Goal: Information Seeking & Learning: Find specific page/section

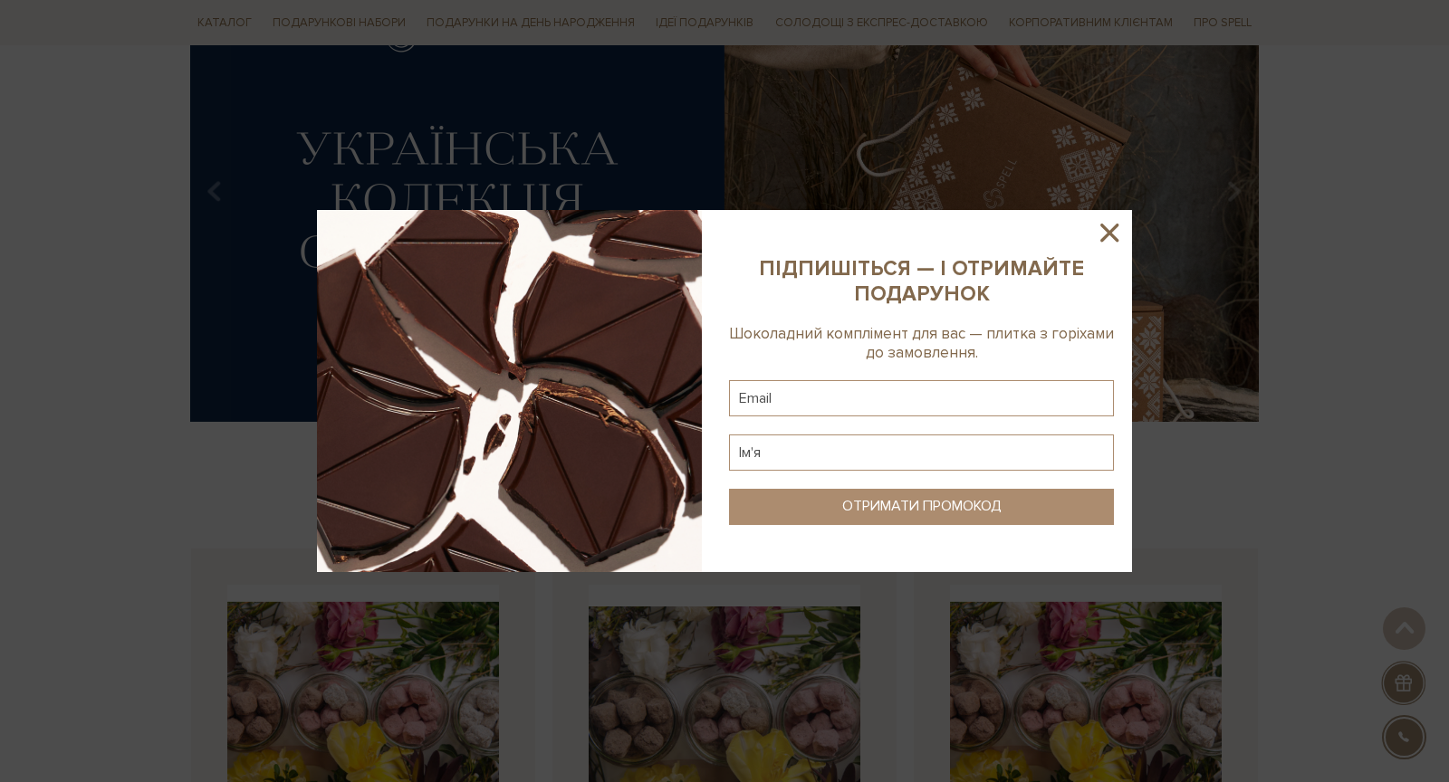
scroll to position [288, 0]
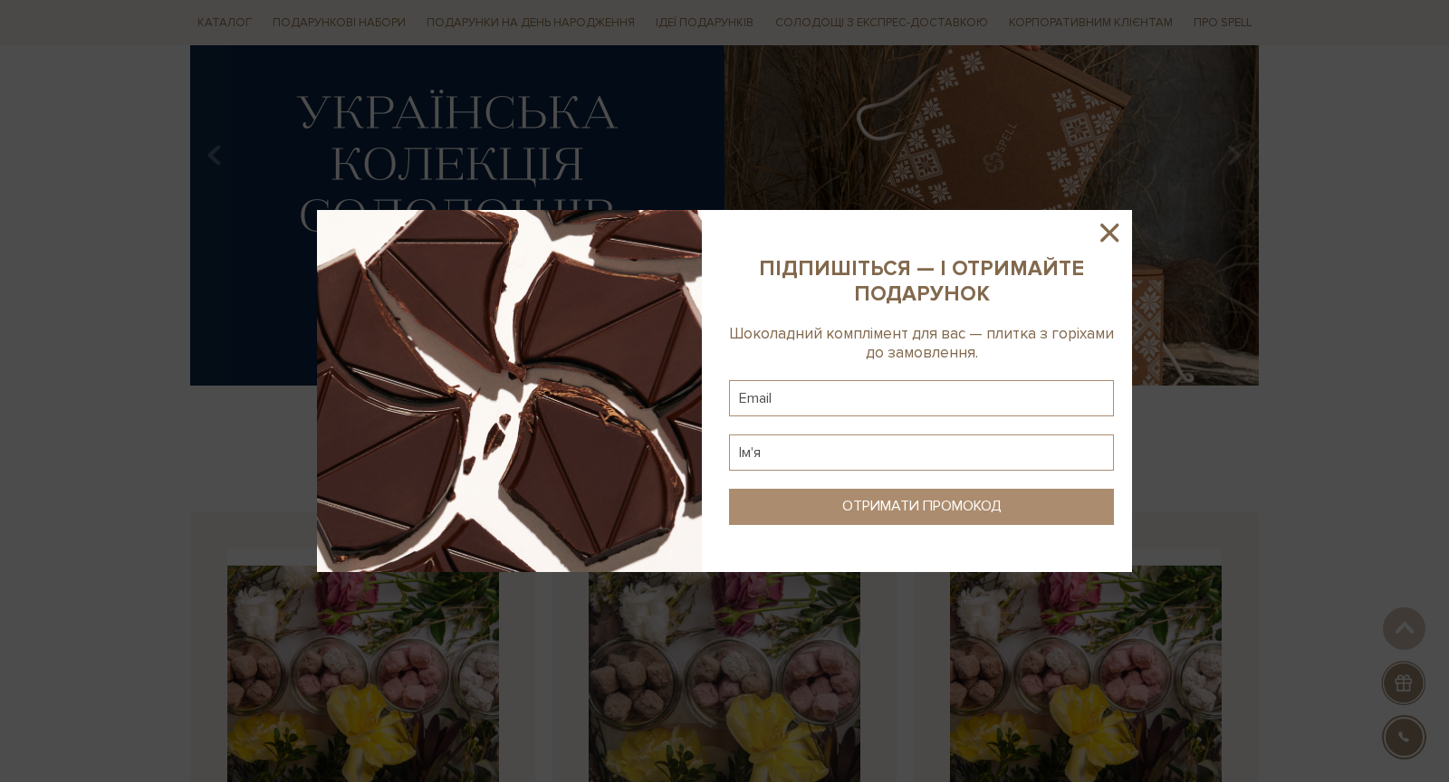
click at [1113, 231] on icon at bounding box center [1109, 233] width 18 height 18
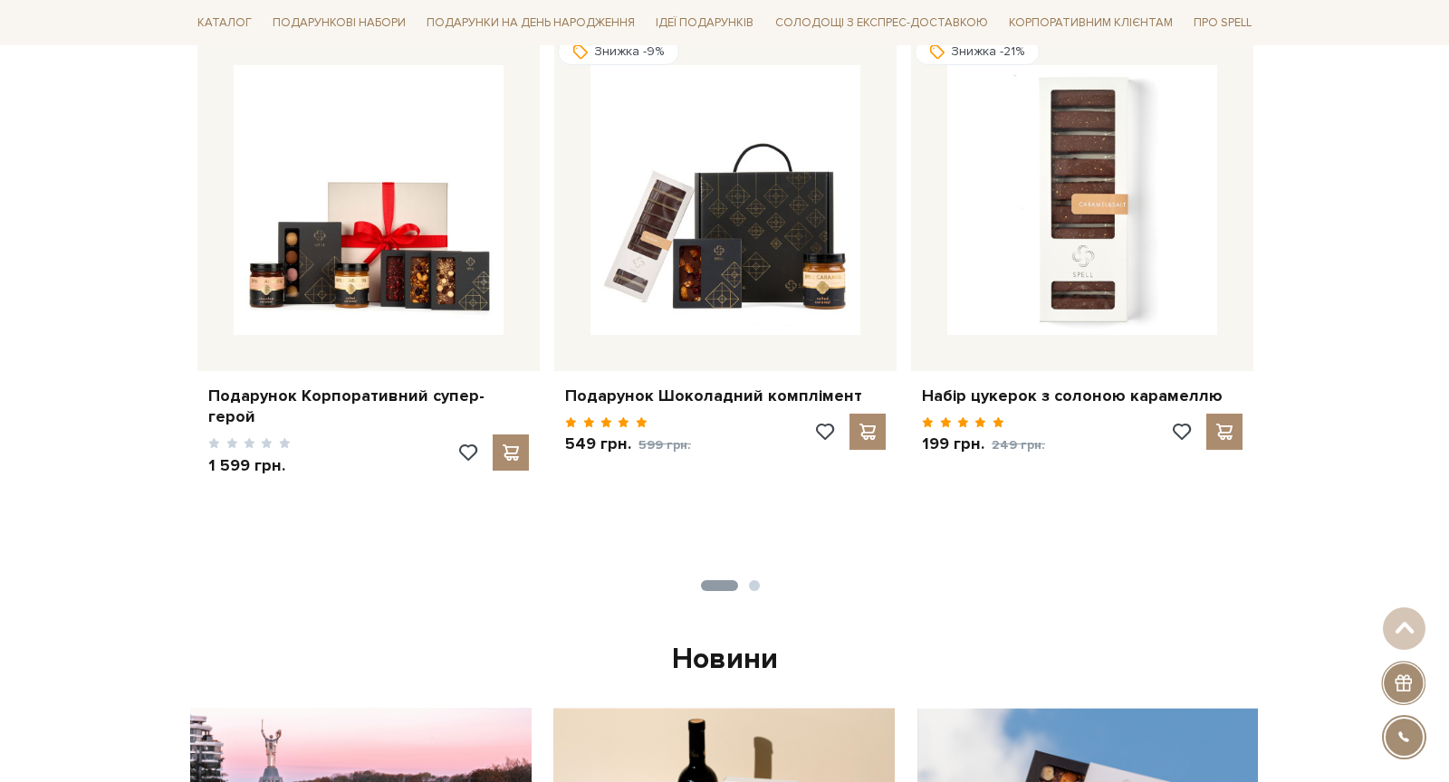
scroll to position [1673, 0]
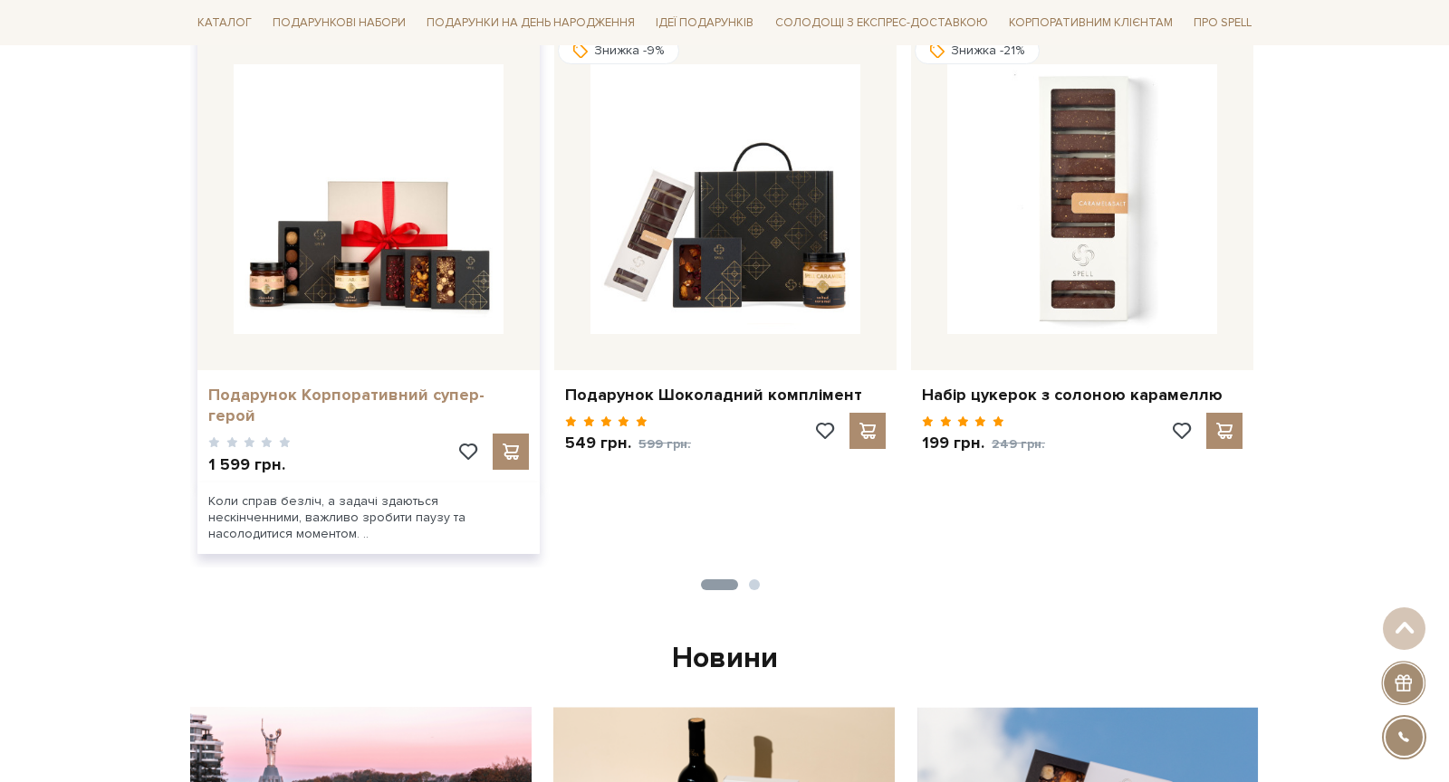
click at [403, 396] on link "Подарунок Корпоративний супер-герой" at bounding box center [368, 406] width 321 height 43
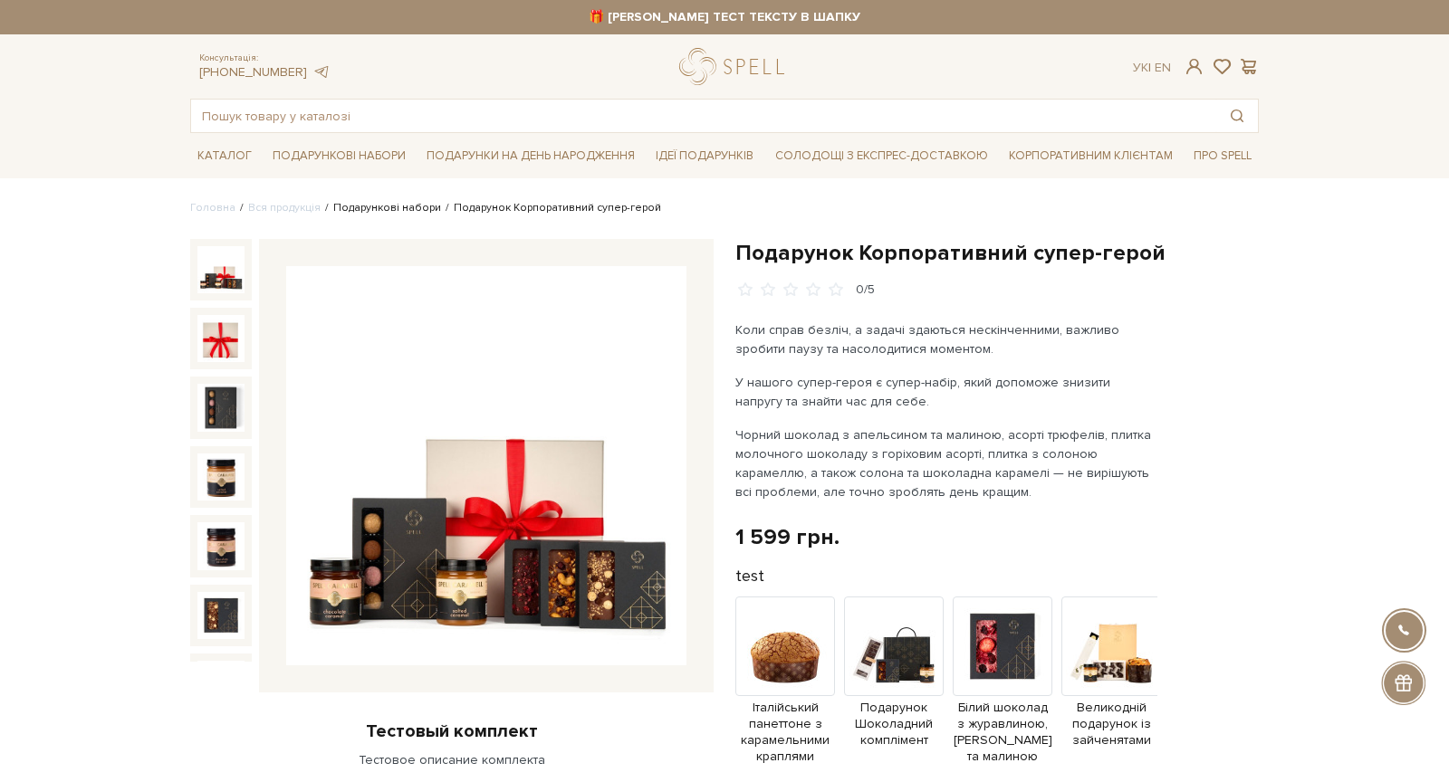
click at [337, 205] on link "Подарункові набори" at bounding box center [387, 208] width 108 height 14
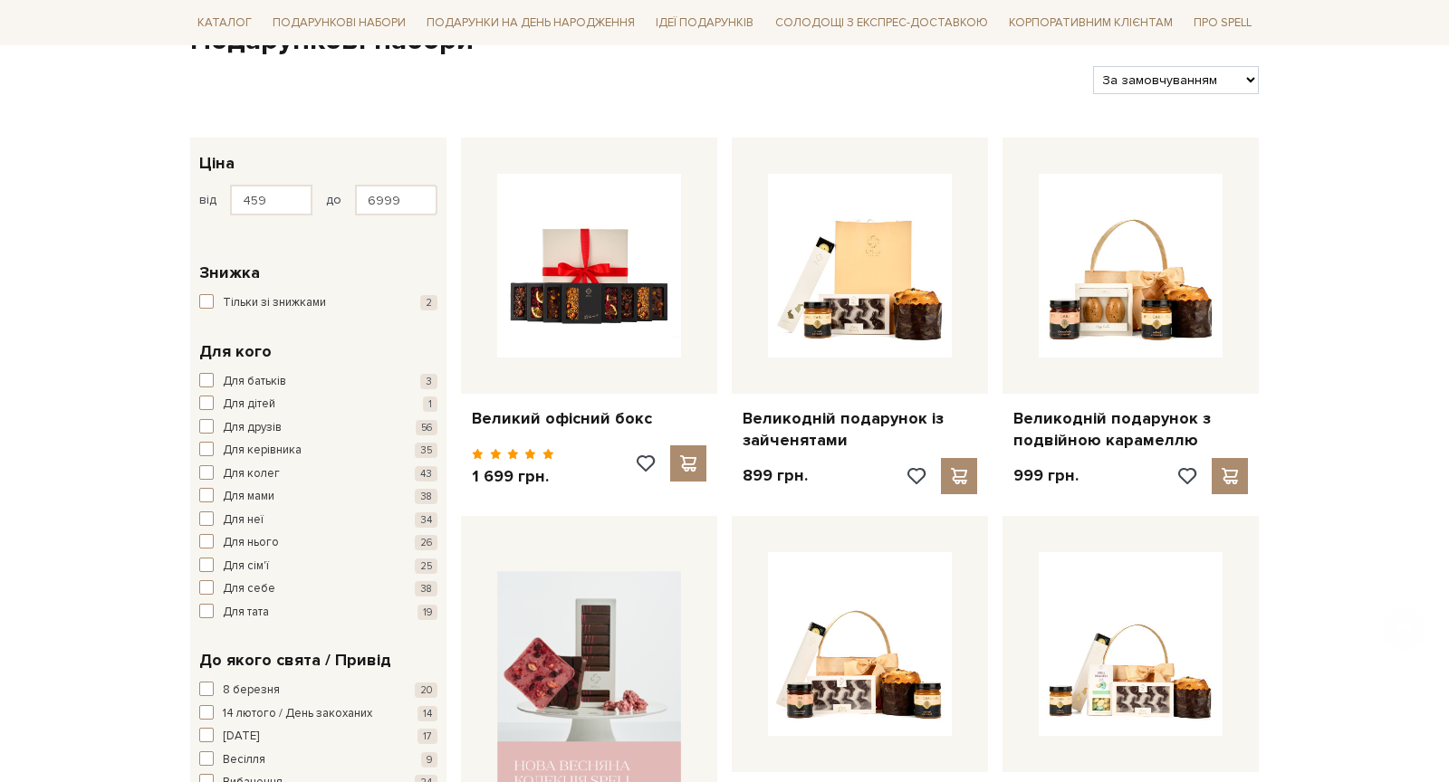
scroll to position [331, 0]
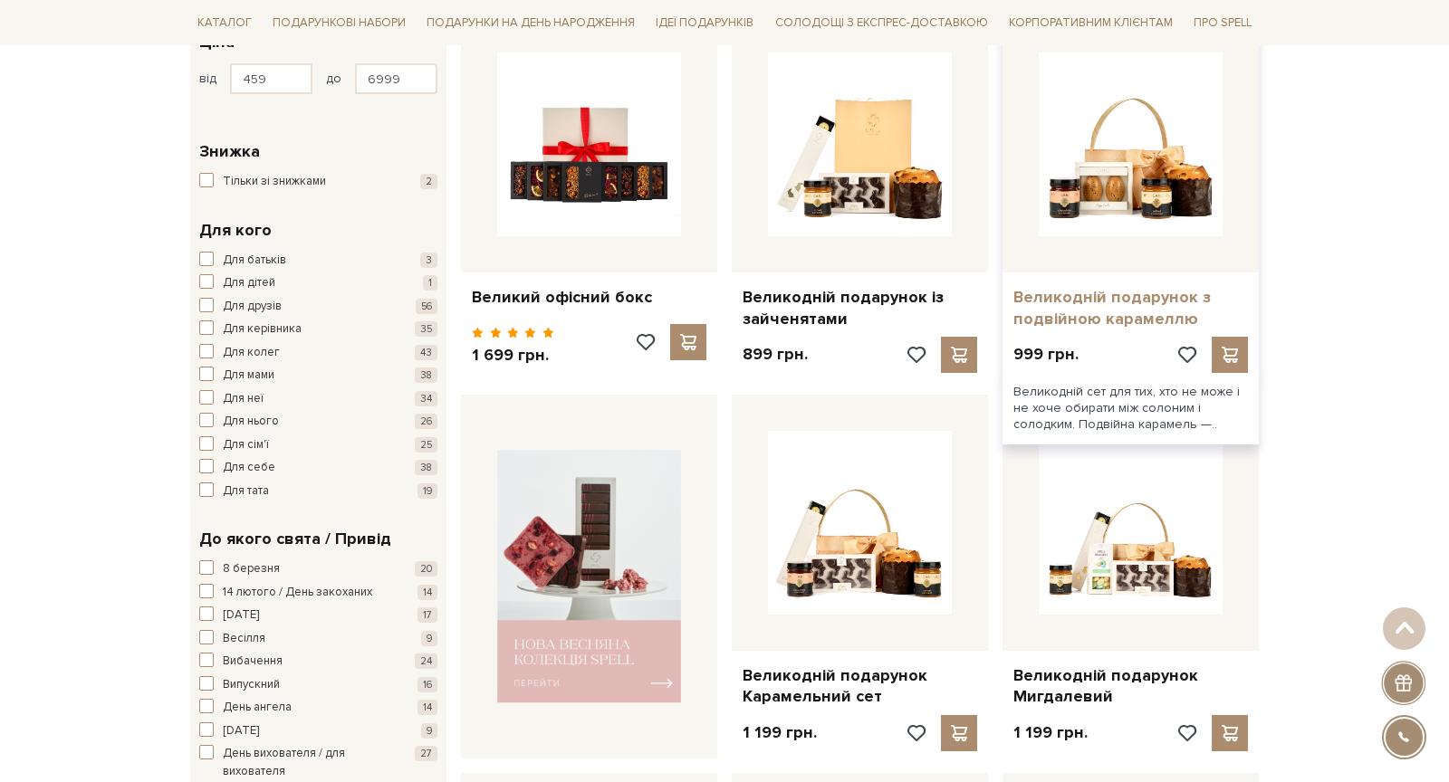
click at [1065, 318] on link "Великодній подарунок з подвійною карамеллю" at bounding box center [1130, 308] width 235 height 43
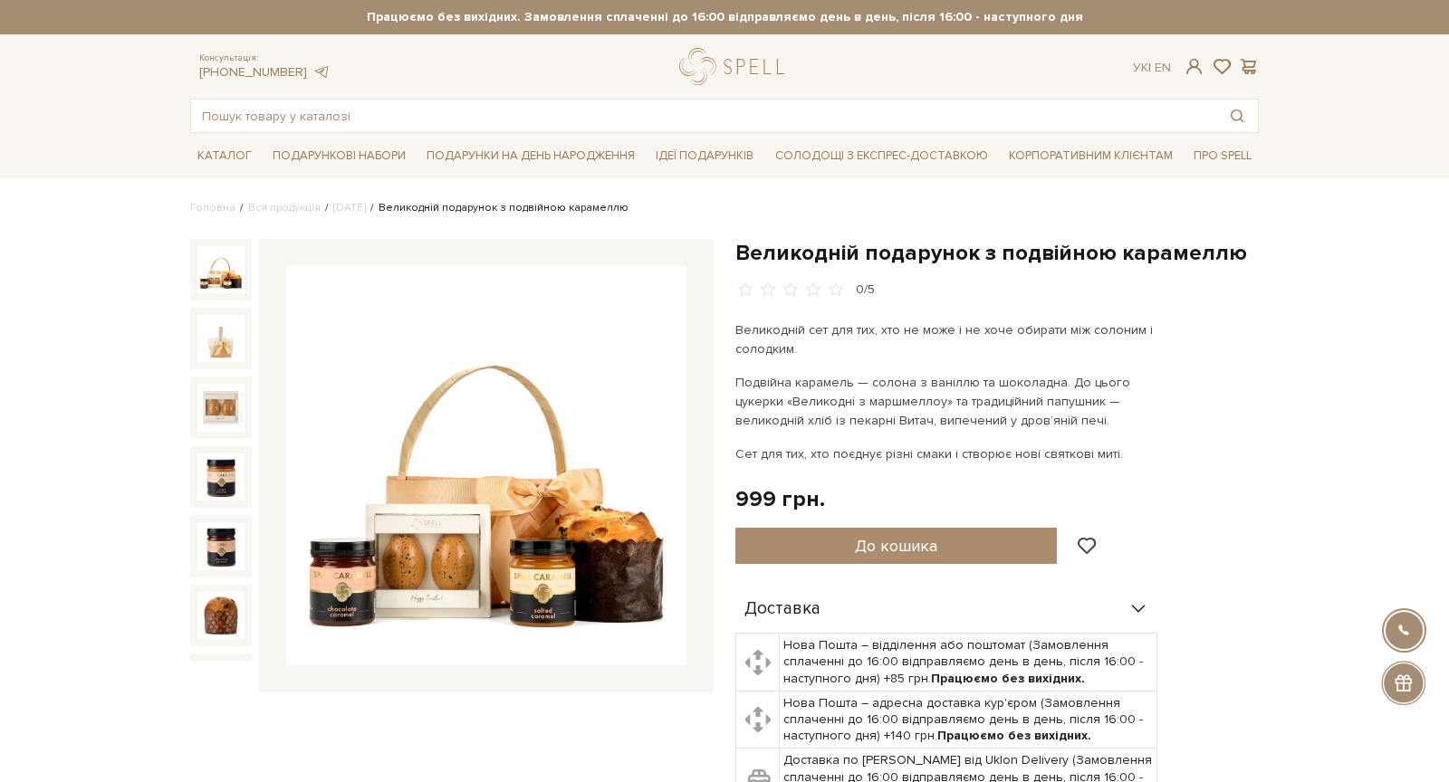
click at [987, 253] on h1 "Великодній подарунок з подвійною карамеллю" at bounding box center [996, 253] width 523 height 28
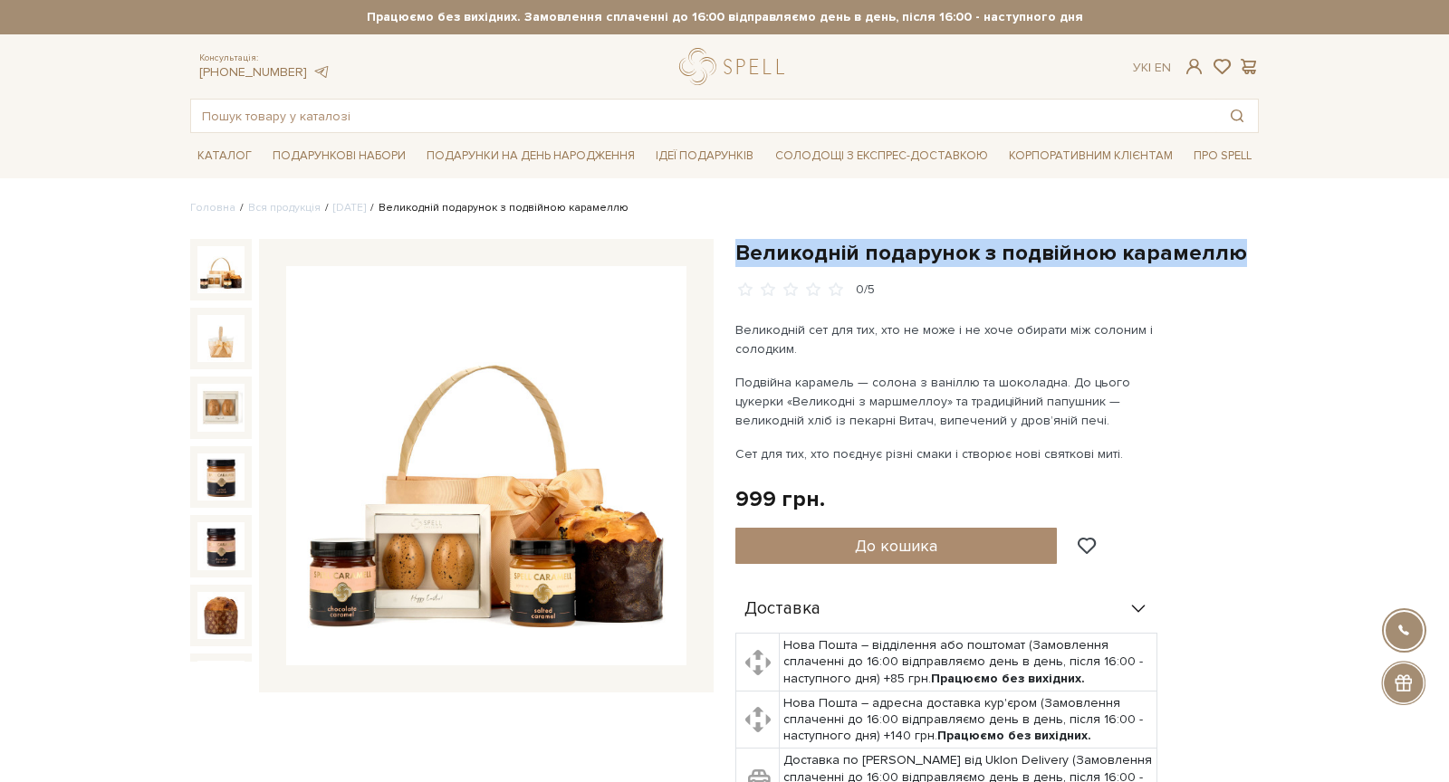
click at [987, 253] on h1 "Великодній подарунок з подвійною карамеллю" at bounding box center [996, 253] width 523 height 28
copy div "Великодній подарунок з подвійною карамеллю"
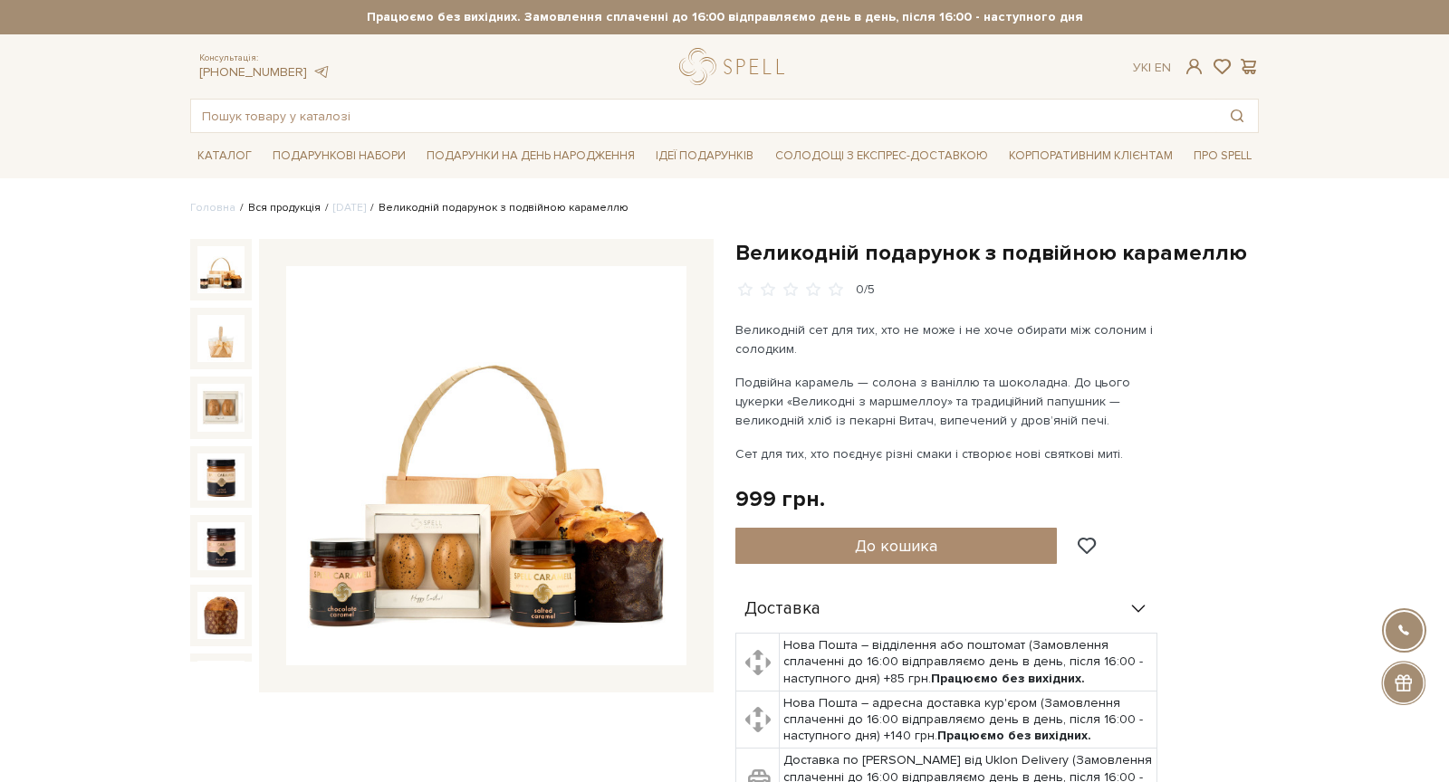
click at [282, 208] on link "Вся продукція" at bounding box center [284, 208] width 72 height 14
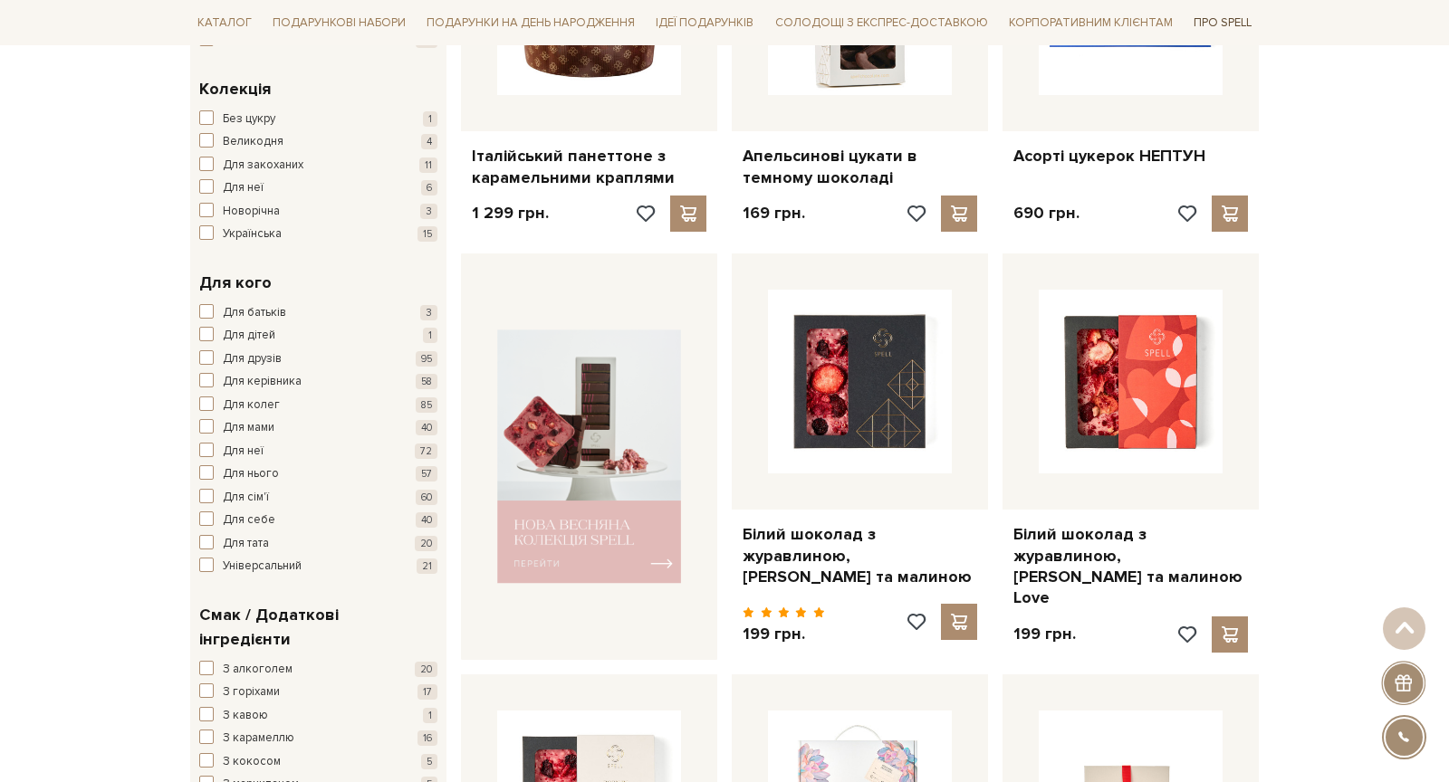
scroll to position [504, 0]
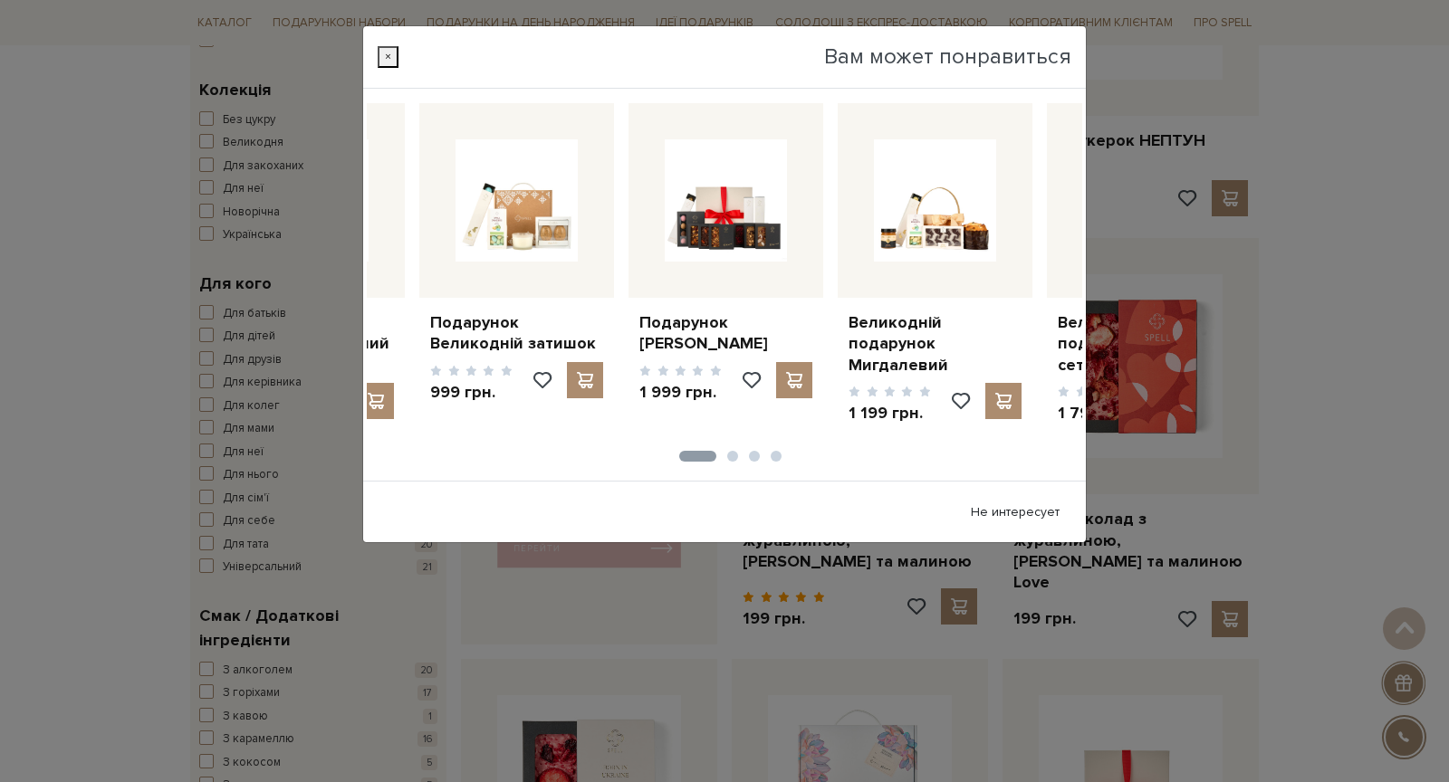
click at [393, 60] on button "×" at bounding box center [388, 57] width 21 height 22
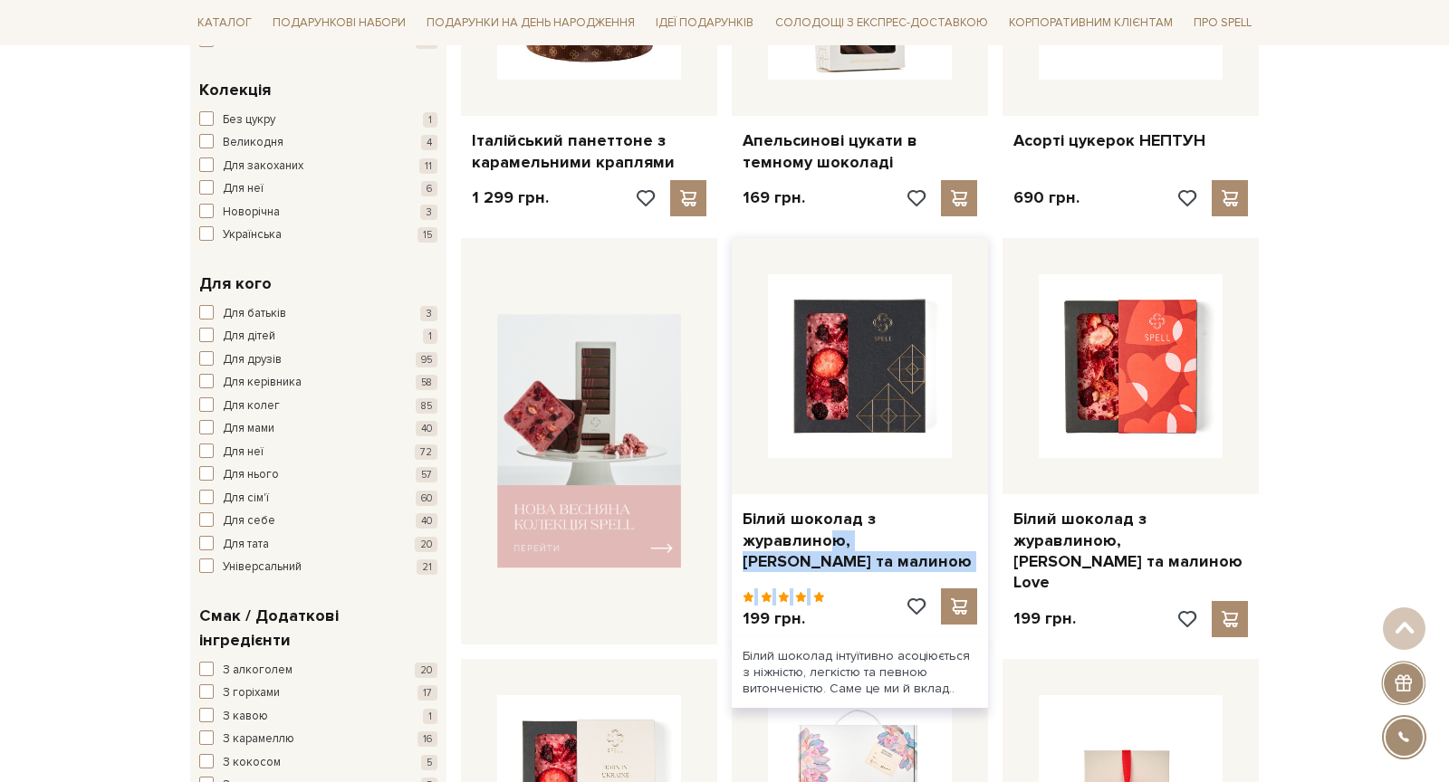
drag, startPoint x: 736, startPoint y: 510, endPoint x: 843, endPoint y: 581, distance: 128.6
click at [843, 581] on div "Білий шоколад з журавлиною, вишнею та малиною 199 грн." at bounding box center [860, 441] width 256 height 407
copy div "Білий шоколад з журавлиною, вишнею та малиною"
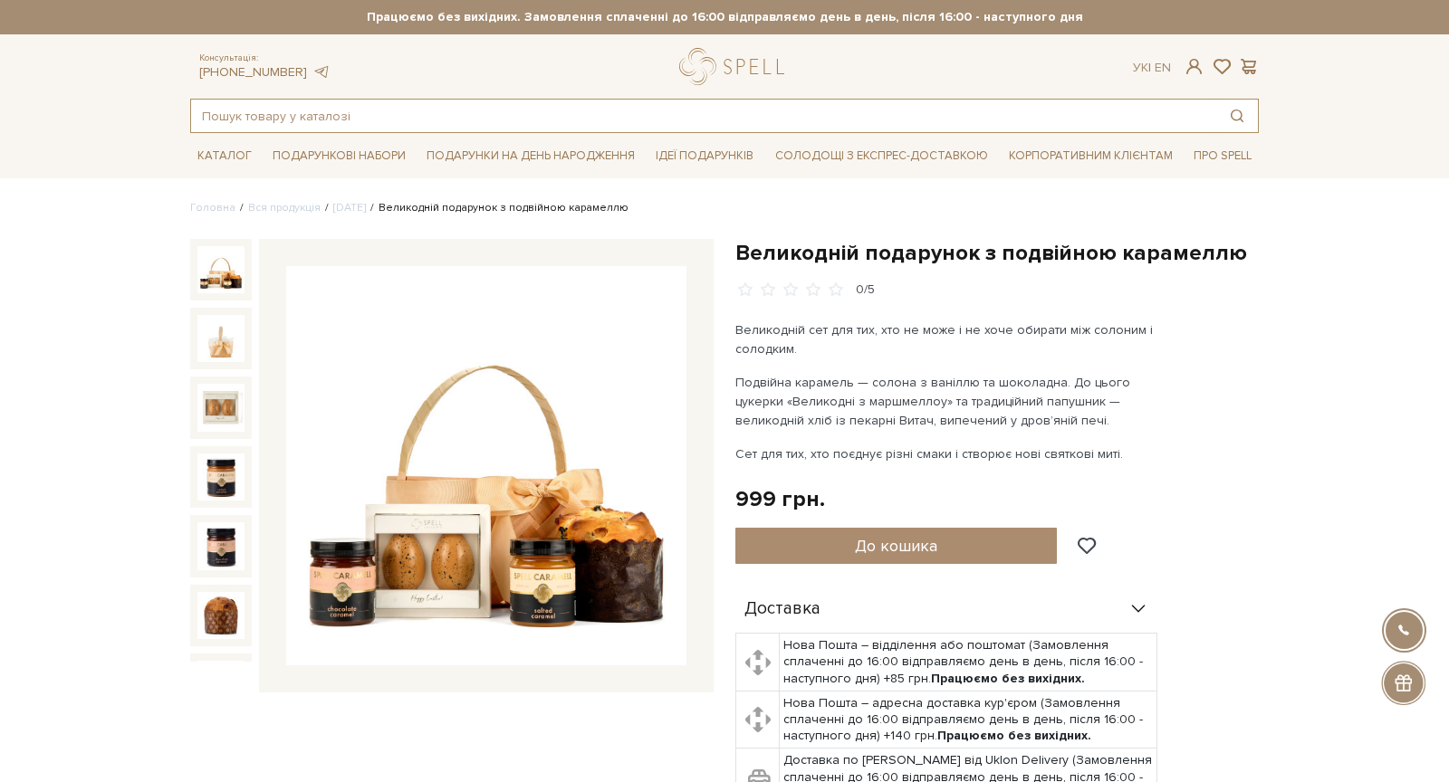
click at [929, 107] on input "text" at bounding box center [703, 116] width 1025 height 33
paste input "Білий шоколад з журавлиною, [PERSON_NAME] та малиною"
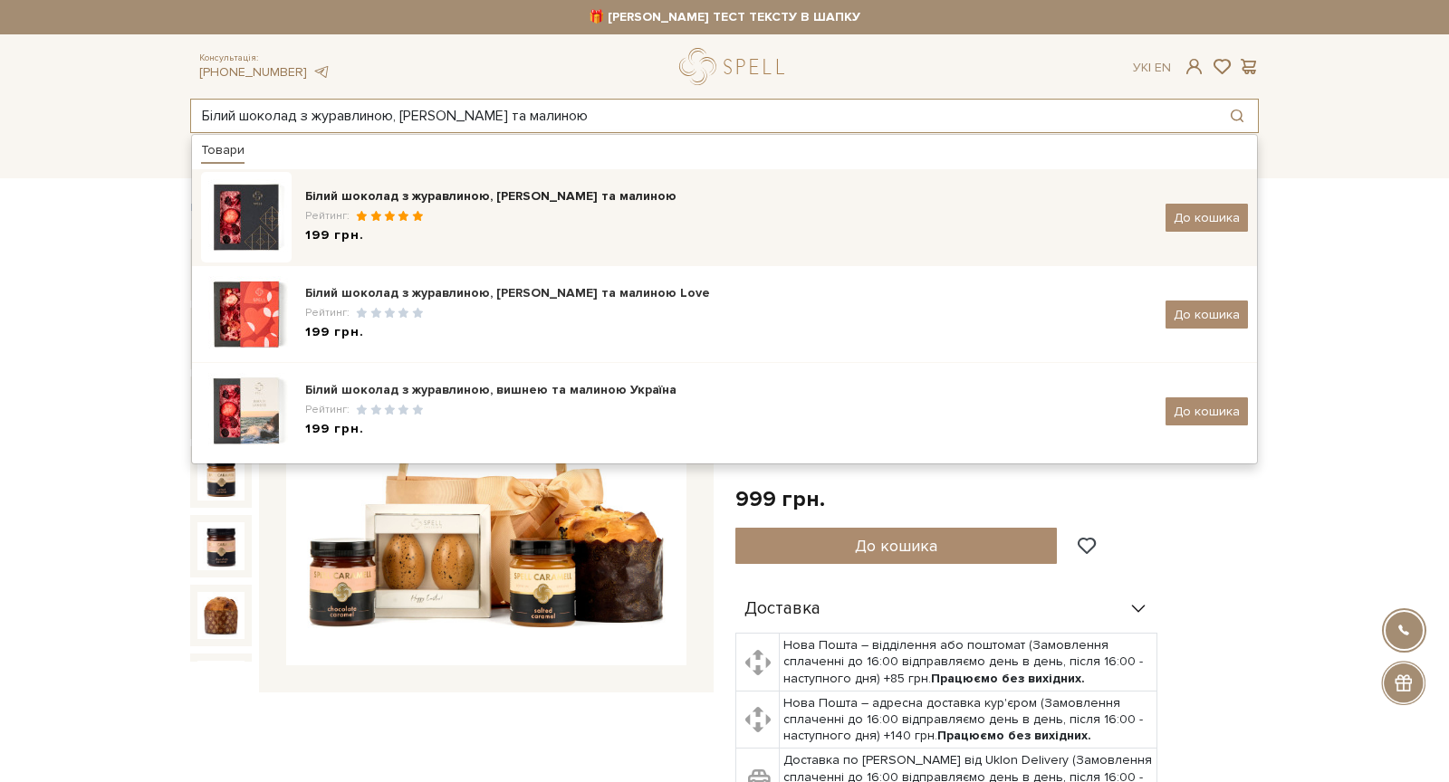
type input "Білий шоколад з журавлиною, [PERSON_NAME] та малиною"
click at [540, 193] on div "Білий шоколад з журавлиною, [PERSON_NAME] та малиною" at bounding box center [728, 196] width 847 height 18
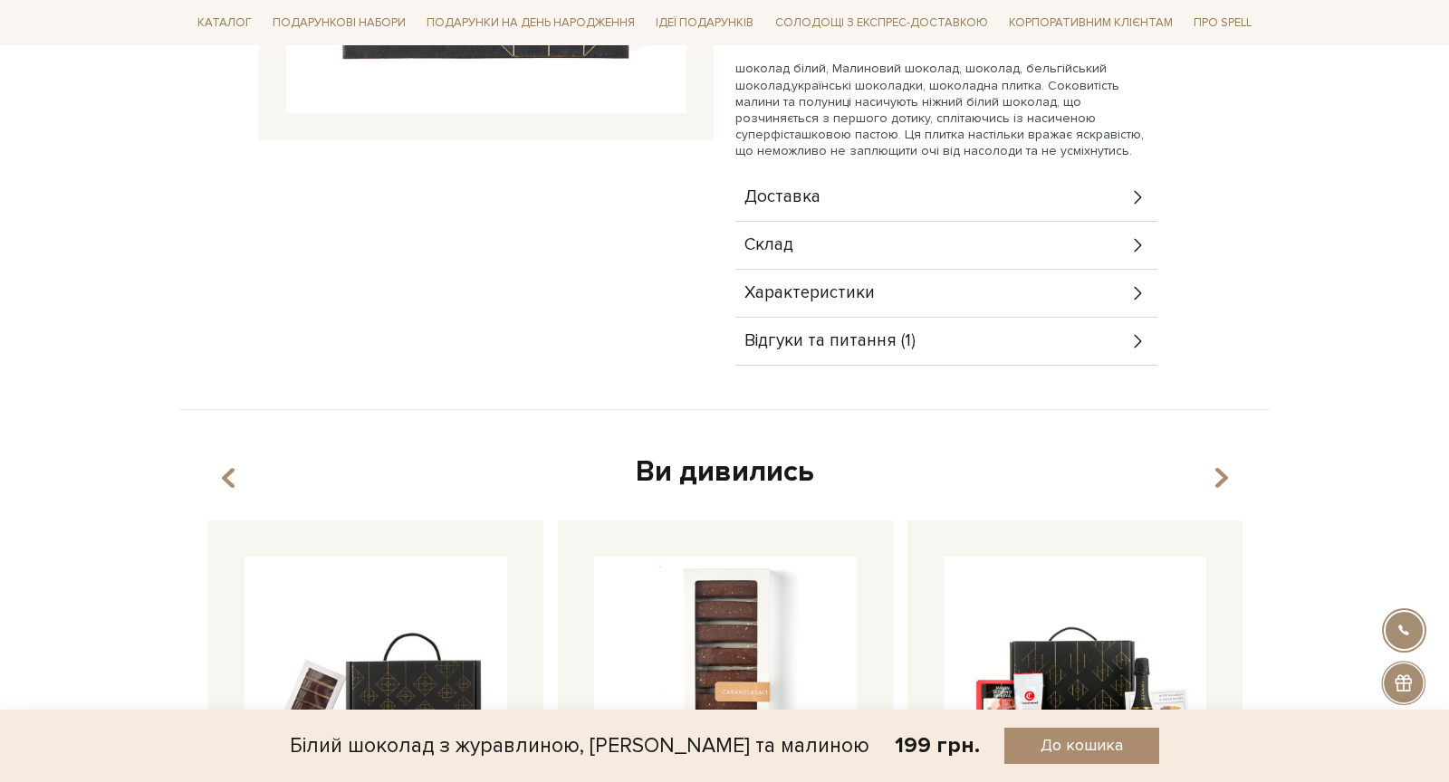
scroll to position [293, 0]
